Goal: Find specific page/section: Find specific page/section

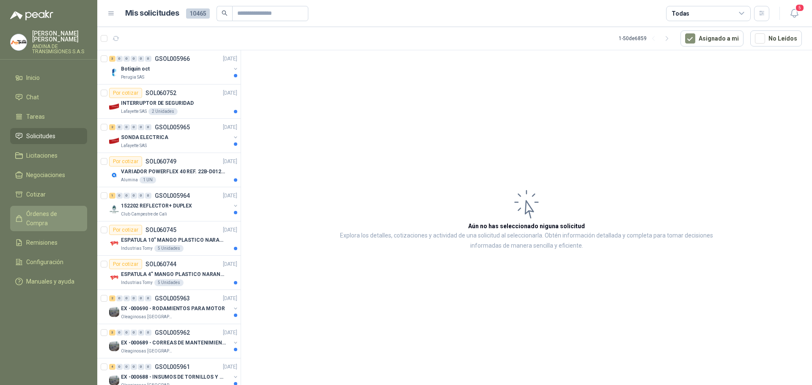
click at [36, 215] on span "Órdenes de Compra" at bounding box center [52, 218] width 53 height 19
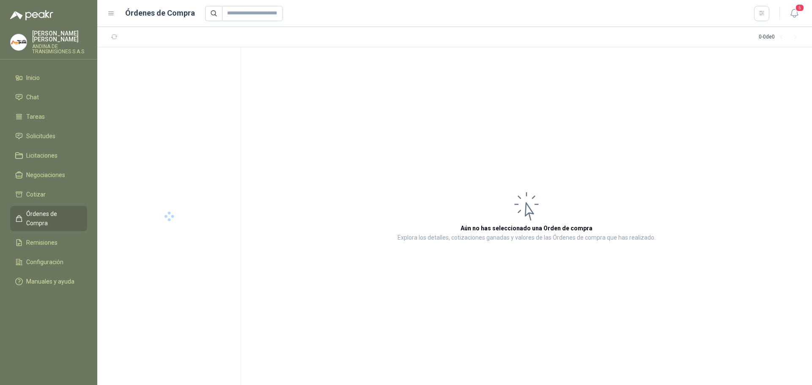
click at [44, 214] on span "Órdenes de Compra" at bounding box center [52, 218] width 53 height 19
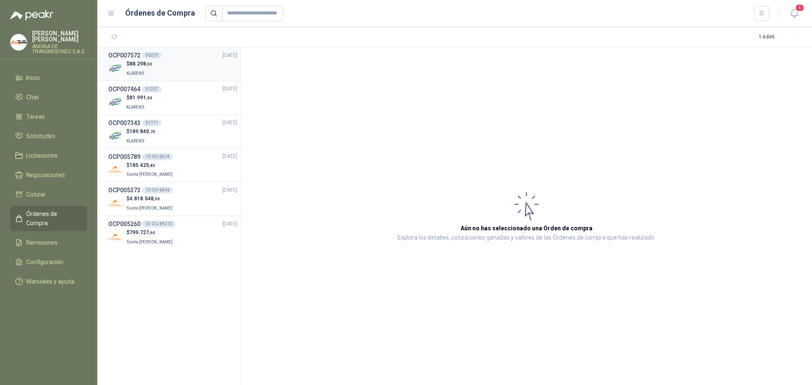
click at [136, 63] on span "88.298 ,00" at bounding box center [140, 64] width 23 height 6
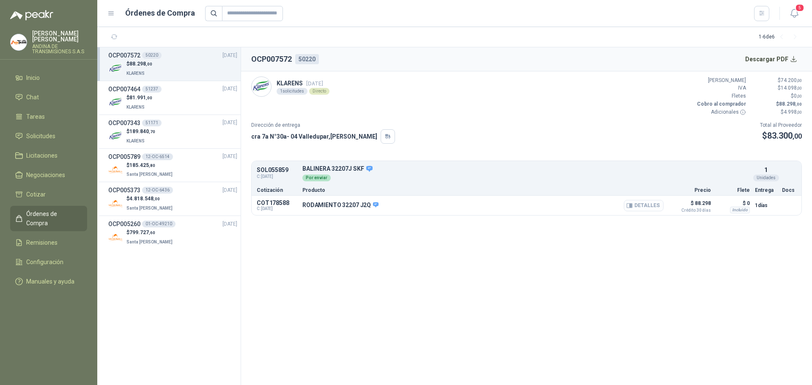
click at [636, 206] on button "Detalles" at bounding box center [644, 205] width 40 height 11
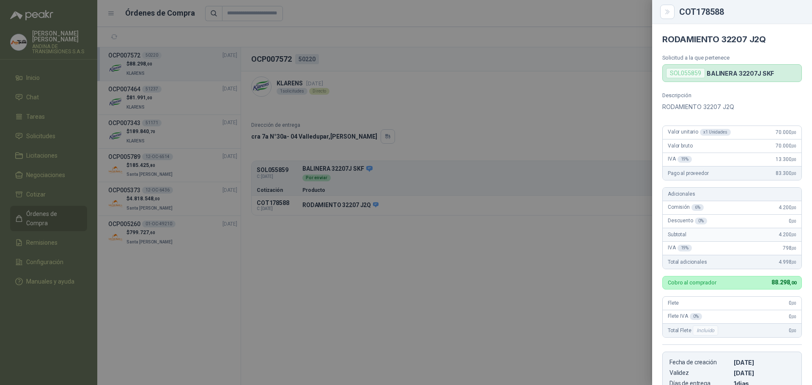
click at [400, 324] on div at bounding box center [406, 192] width 812 height 385
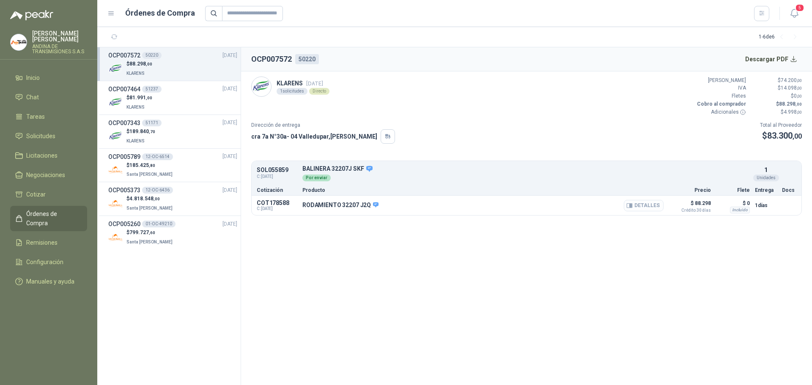
click at [645, 206] on button "Detalles" at bounding box center [644, 205] width 40 height 11
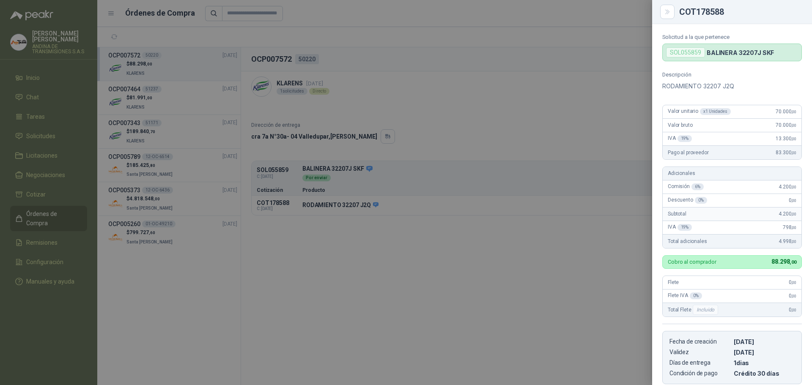
scroll to position [0, 0]
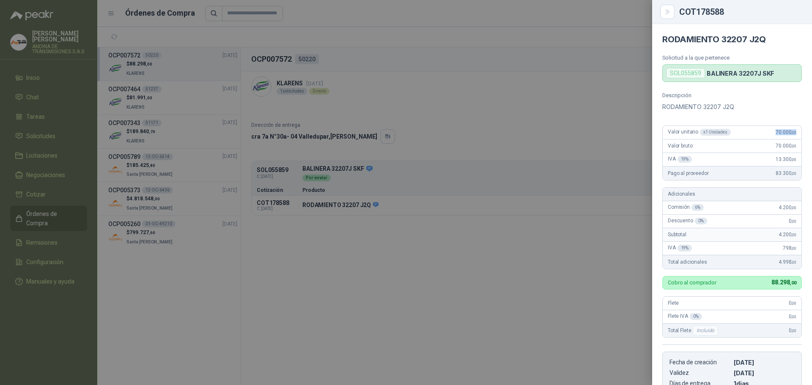
drag, startPoint x: 768, startPoint y: 133, endPoint x: 793, endPoint y: 132, distance: 25.0
click at [793, 132] on div "Valor unitario x 1 Unidades 70.000 ,00" at bounding box center [732, 133] width 139 height 14
click at [479, 316] on div at bounding box center [406, 192] width 812 height 385
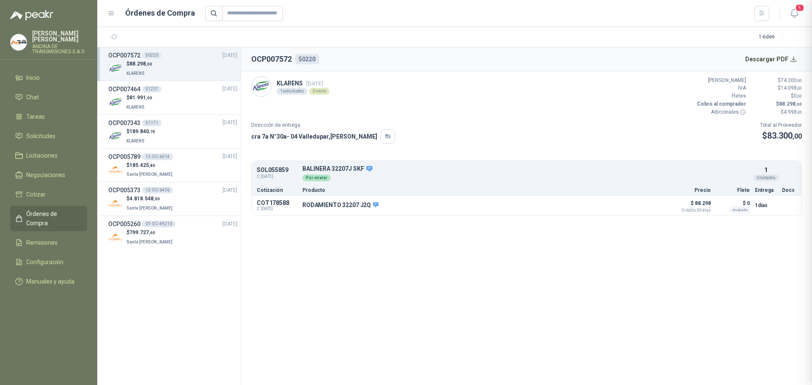
scroll to position [160, 0]
